Goal: Task Accomplishment & Management: Complete application form

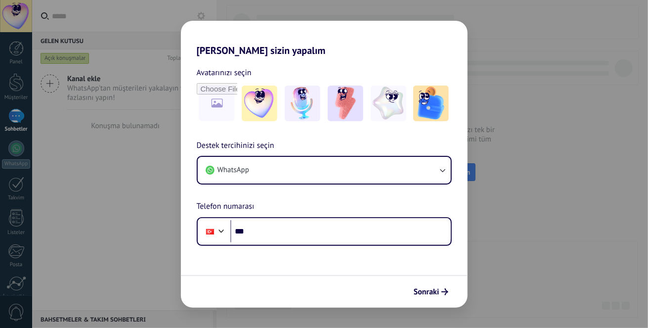
click at [354, 107] on img at bounding box center [346, 103] width 36 height 36
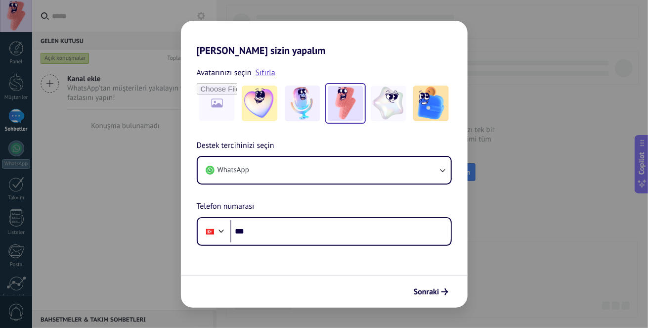
click at [487, 37] on div "[PERSON_NAME] sizin yapalım Avatarınızı seçin Sıfırla Destek tercihinizi seçin …" at bounding box center [324, 164] width 648 height 328
click at [437, 292] on span "Sonraki" at bounding box center [427, 291] width 26 height 7
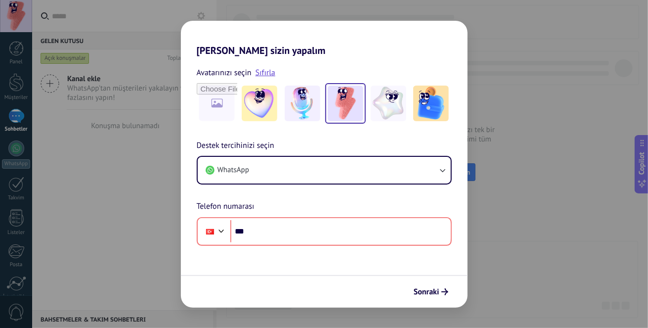
click at [429, 288] on span "Sonraki" at bounding box center [427, 291] width 26 height 7
click at [427, 288] on span "Sonraki" at bounding box center [427, 291] width 26 height 7
click at [425, 289] on span "Sonraki" at bounding box center [427, 291] width 26 height 7
click at [424, 290] on span "Sonraki" at bounding box center [427, 291] width 26 height 7
click at [423, 290] on span "Sonraki" at bounding box center [427, 291] width 26 height 7
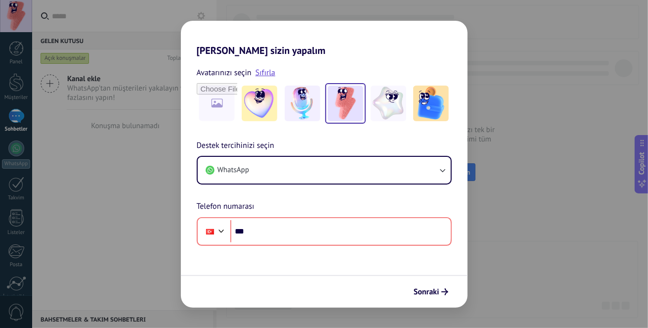
click at [422, 289] on span "Sonraki" at bounding box center [427, 291] width 26 height 7
click at [426, 288] on span "Sonraki" at bounding box center [427, 291] width 26 height 7
click at [428, 289] on span "Sonraki" at bounding box center [427, 291] width 26 height 7
click at [430, 289] on span "Sonraki" at bounding box center [427, 291] width 26 height 7
click at [435, 288] on span "Sonraki" at bounding box center [427, 291] width 26 height 7
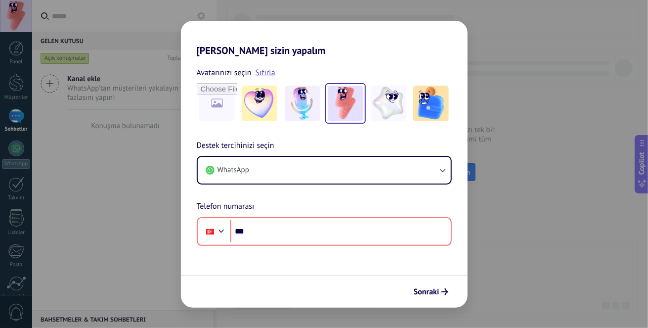
click at [591, 101] on div "[PERSON_NAME] sizin yapalım Avatarınızı seçin Sıfırla Destek tercihinizi seçin …" at bounding box center [324, 164] width 648 height 328
click at [572, 108] on div "[PERSON_NAME] sizin yapalım Avatarınızı seçin Sıfırla Destek tercihinizi seçin …" at bounding box center [324, 164] width 648 height 328
click at [550, 104] on div "[PERSON_NAME] sizin yapalım Avatarınızı seçin Sıfırla Destek tercihinizi seçin …" at bounding box center [324, 164] width 648 height 328
